Goal: Understand process/instructions: Learn how to perform a task or action

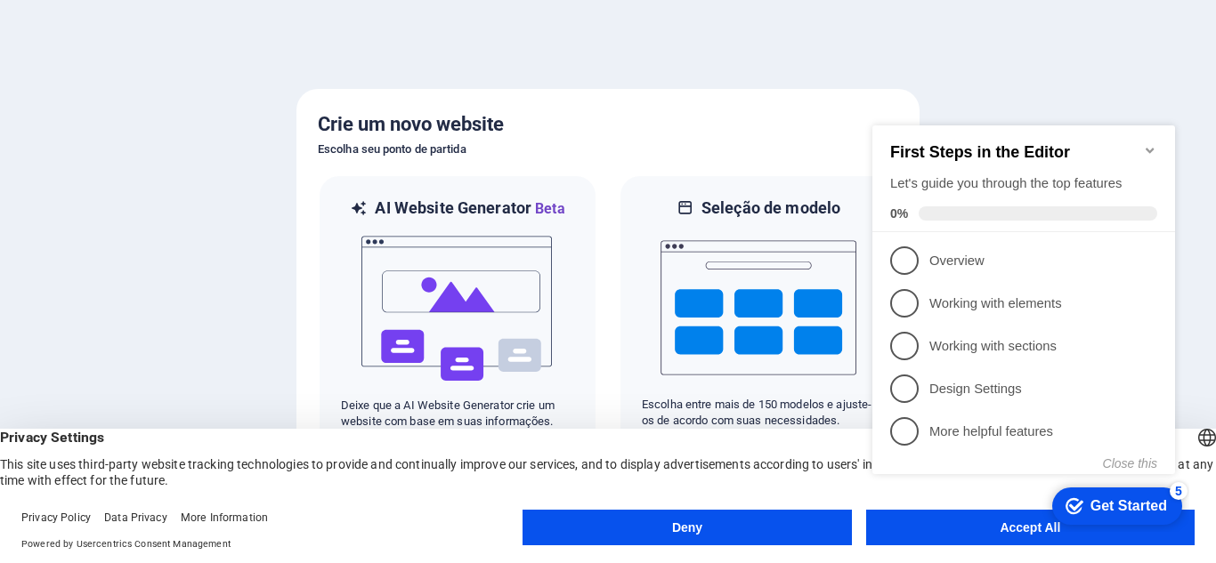
click div "checkmark Get Started 5 First Steps in the Editor Let's guide you through the t…"
click at [1104, 516] on div "checkmark Get Started 5" at bounding box center [1117, 506] width 130 height 37
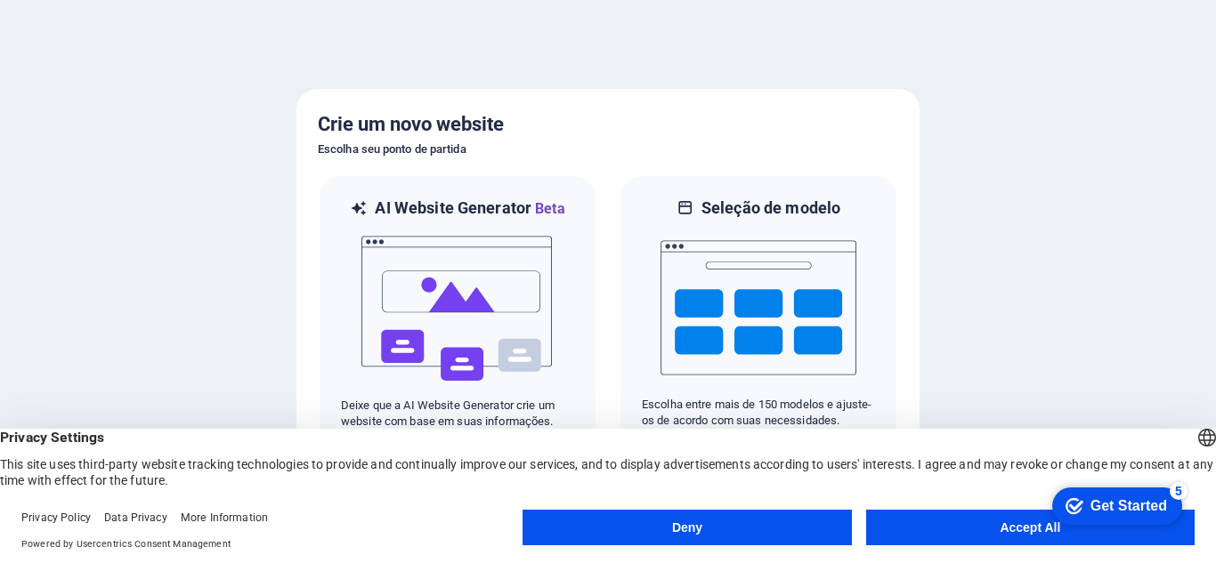
click div "checkmark Get Started 5 First Steps in the Editor Let's guide you through the t…"
click at [1095, 501] on div "Get Started" at bounding box center [1128, 506] width 77 height 16
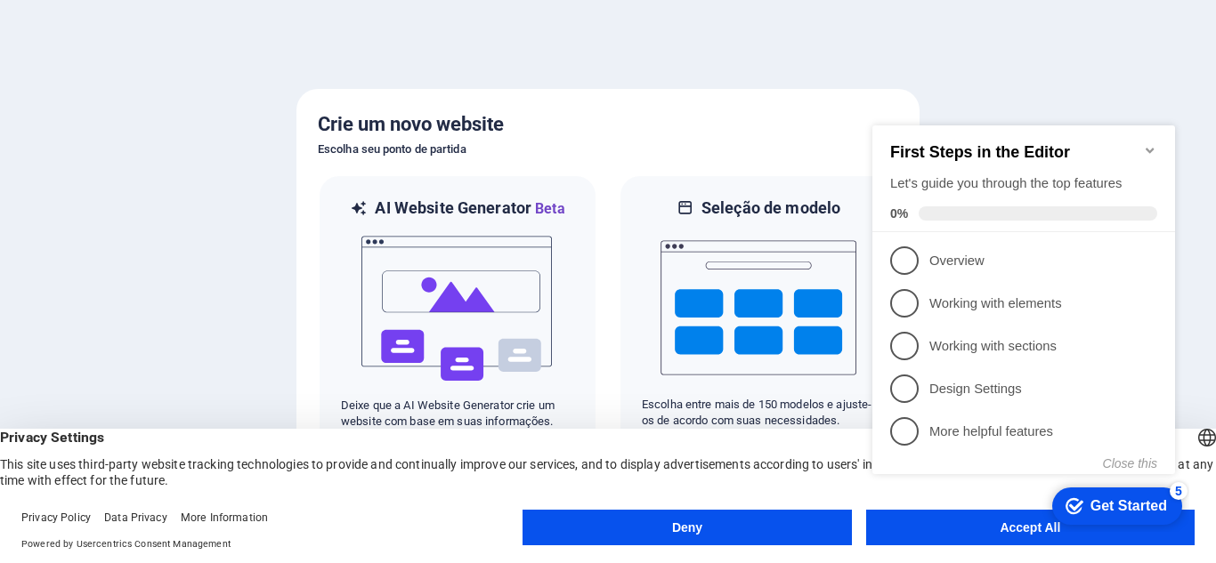
click at [655, 46] on div at bounding box center [608, 281] width 1216 height 563
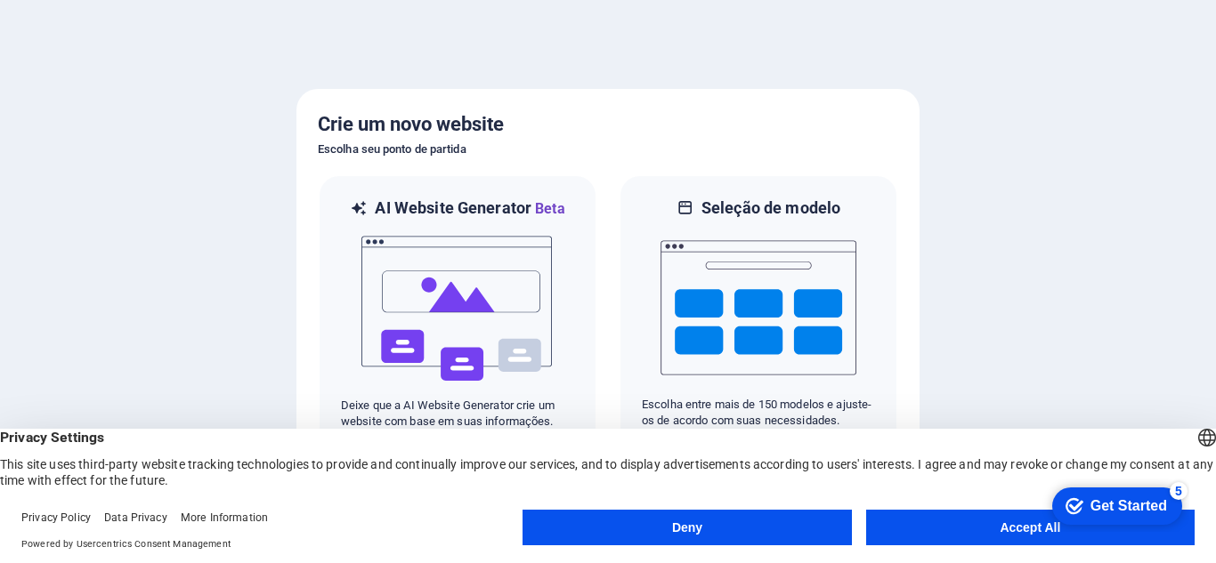
click at [1076, 324] on div at bounding box center [608, 281] width 1216 height 563
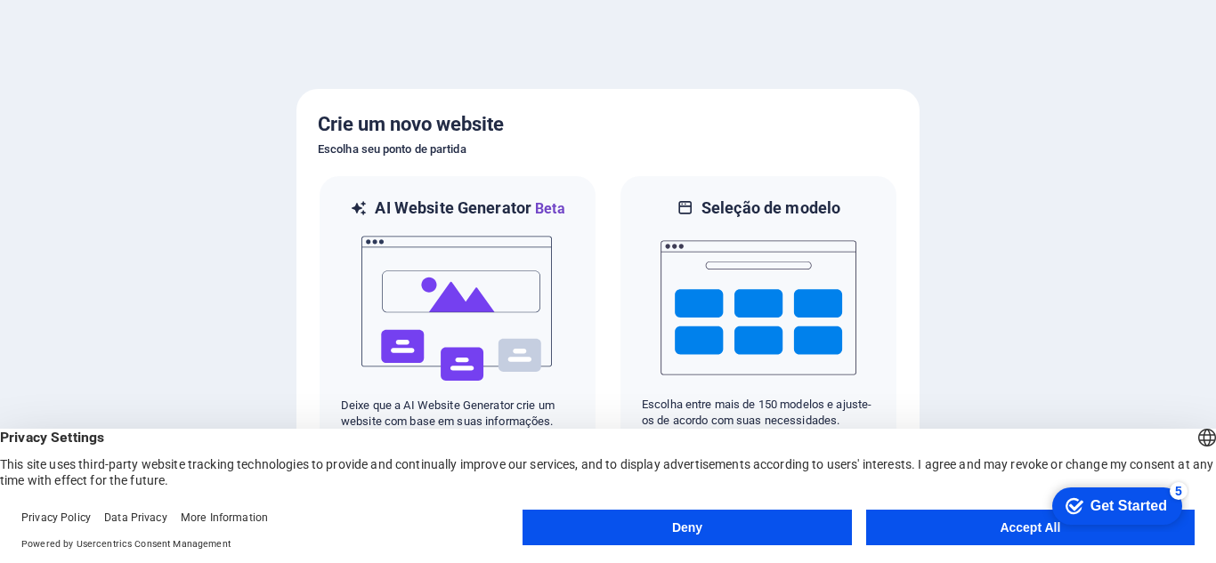
drag, startPoint x: 1076, startPoint y: 324, endPoint x: 1102, endPoint y: 208, distance: 118.5
click at [1102, 210] on div at bounding box center [608, 281] width 1216 height 563
click at [1103, 510] on div "Get Started" at bounding box center [1128, 506] width 77 height 16
click at [1167, 514] on div "Get Started" at bounding box center [1128, 506] width 77 height 16
drag, startPoint x: 1103, startPoint y: 510, endPoint x: 1201, endPoint y: 340, distance: 196.6
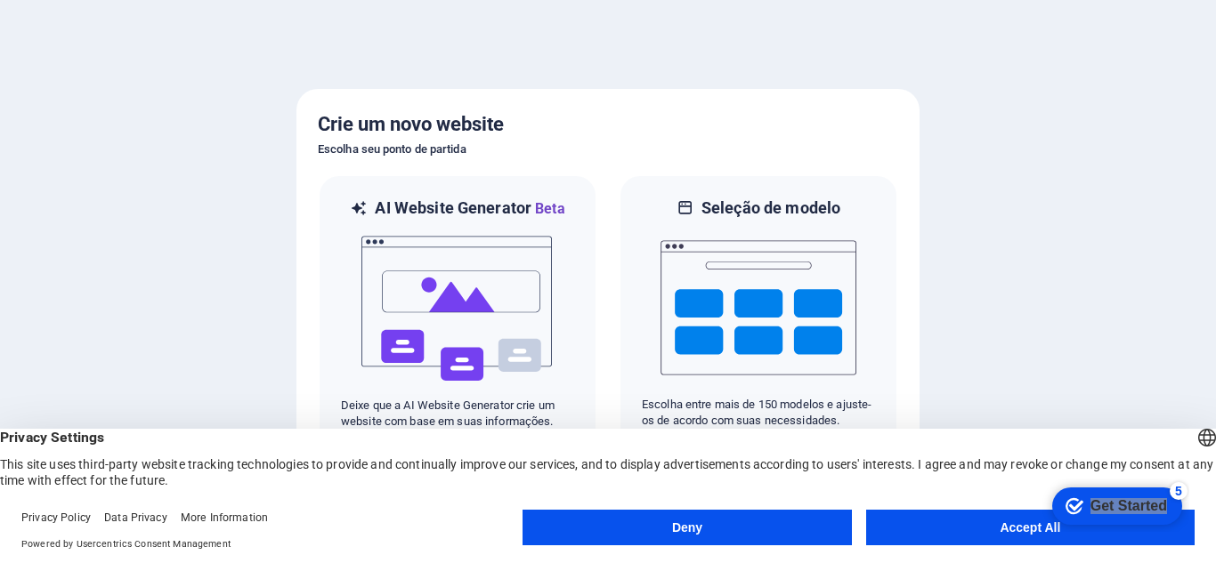
click html "checkmark Get Started 5 First Steps in the Editor Let's guide you through the t…"
click at [1194, 442] on div "English Deutsch" at bounding box center [1206, 439] width 25 height 29
click at [1177, 442] on li "English" at bounding box center [1108, 457] width 199 height 43
click at [1194, 442] on div "English Deutsch" at bounding box center [1206, 439] width 25 height 29
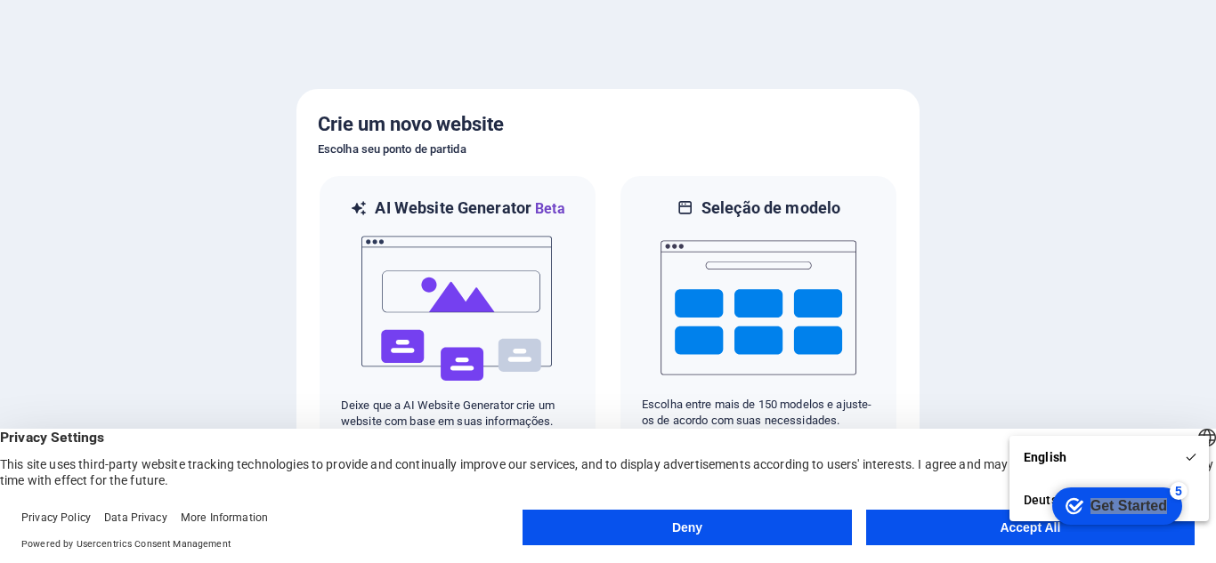
click at [1087, 221] on div at bounding box center [608, 281] width 1216 height 563
